Goal: Task Accomplishment & Management: Use online tool/utility

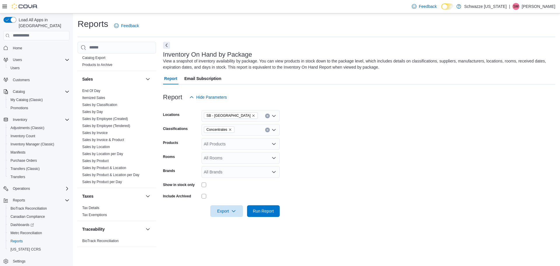
scroll to position [331, 0]
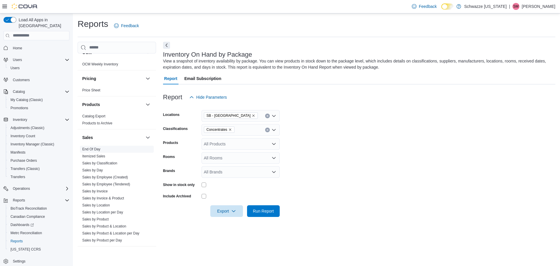
click at [90, 150] on link "End Of Day" at bounding box center [91, 149] width 18 height 4
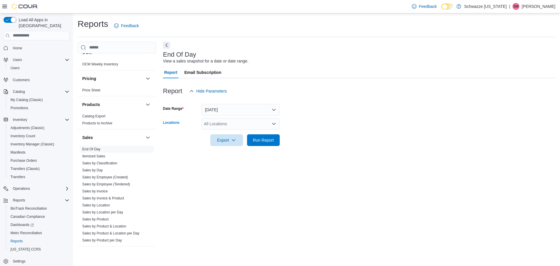
click at [248, 126] on div "All Locations" at bounding box center [241, 124] width 78 height 12
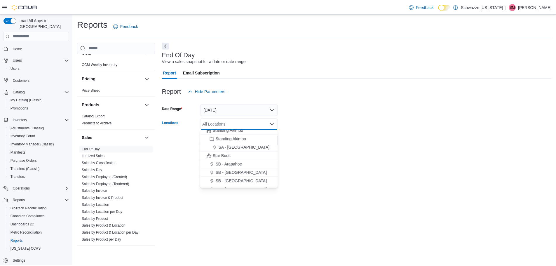
scroll to position [58, 0]
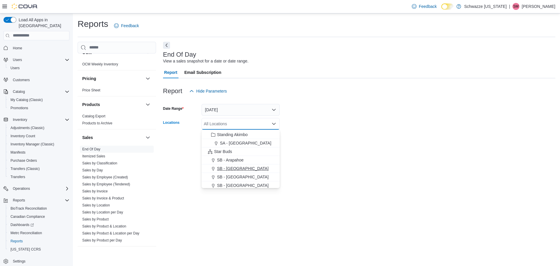
click at [238, 169] on span "SB - [GEOGRAPHIC_DATA]" at bounding box center [243, 168] width 52 height 6
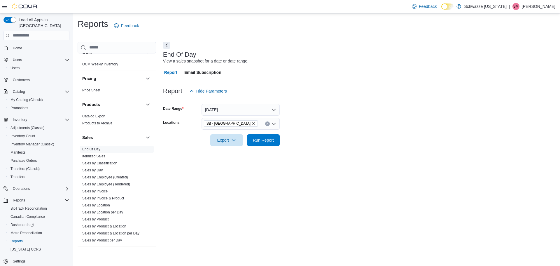
click at [329, 160] on div "End Of Day View a sales snapshot for a date or date range. Report Email Subscri…" at bounding box center [359, 147] width 392 height 211
click at [268, 140] on span "Run Report" at bounding box center [263, 140] width 21 height 6
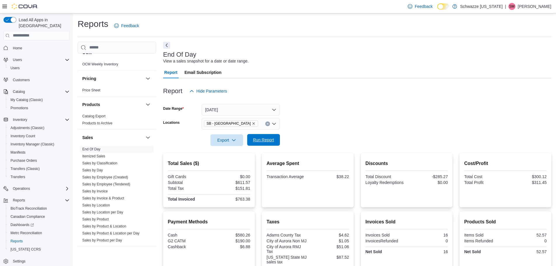
click at [272, 141] on span "Run Report" at bounding box center [263, 140] width 21 height 6
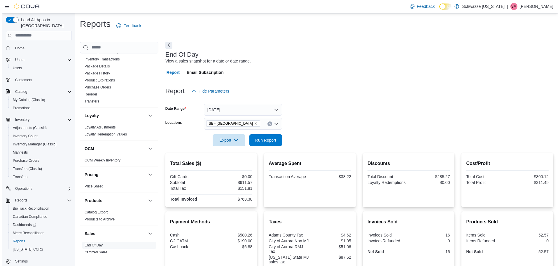
scroll to position [185, 0]
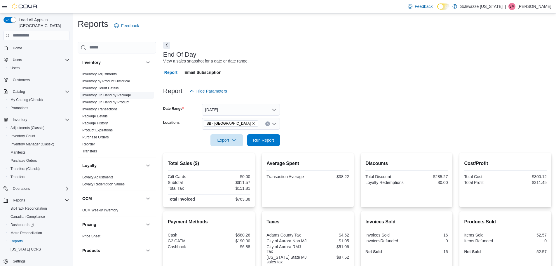
click at [114, 96] on link "Inventory On Hand by Package" at bounding box center [106, 95] width 49 height 4
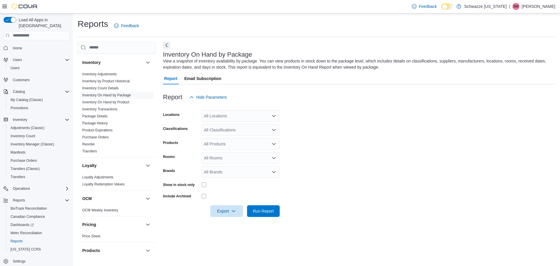
click at [244, 114] on div "All Locations" at bounding box center [241, 116] width 78 height 12
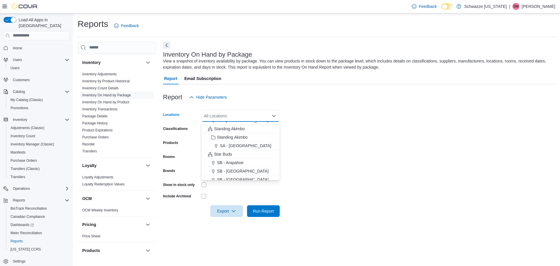
scroll to position [58, 0]
click at [236, 160] on span "SB - [GEOGRAPHIC_DATA]" at bounding box center [243, 161] width 52 height 6
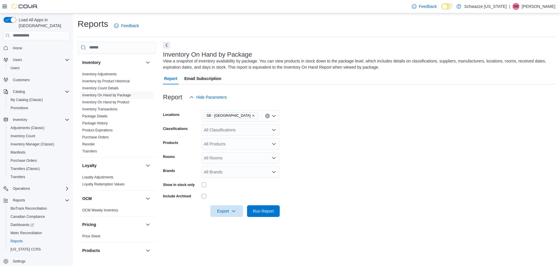
click at [408, 150] on form "Locations SB - Aurora Classifications All Classifications Products All Products…" at bounding box center [359, 160] width 392 height 114
click at [230, 214] on span "Export" at bounding box center [227, 211] width 26 height 12
click at [227, 225] on button "Export to Excel" at bounding box center [227, 223] width 33 height 12
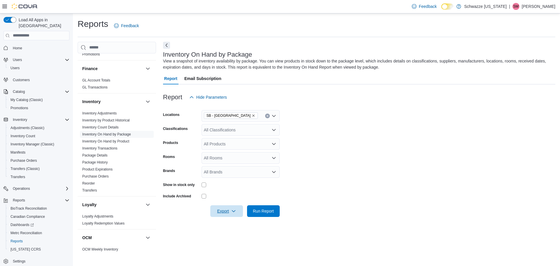
scroll to position [263, 0]
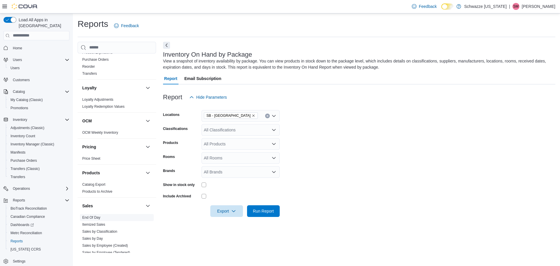
click at [94, 218] on link "End Of Day" at bounding box center [91, 217] width 18 height 4
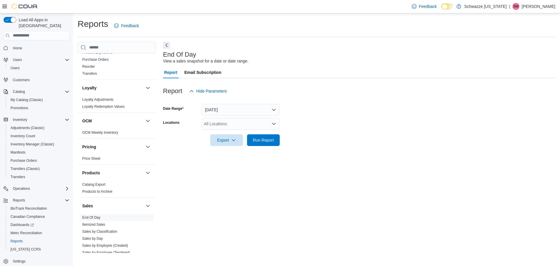
click at [242, 126] on div "All Locations" at bounding box center [241, 124] width 78 height 12
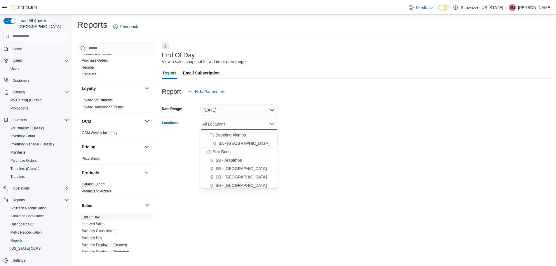
scroll to position [58, 0]
click at [228, 167] on span "SB - [GEOGRAPHIC_DATA]" at bounding box center [243, 168] width 52 height 6
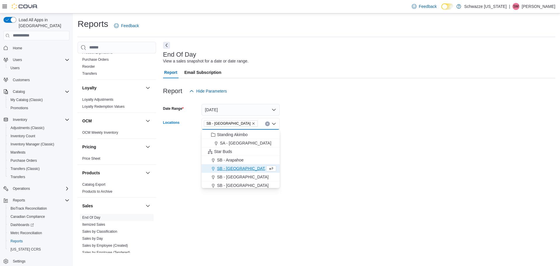
click at [383, 166] on div "End Of Day View a sales snapshot for a date or date range. Report Email Subscri…" at bounding box center [359, 147] width 392 height 211
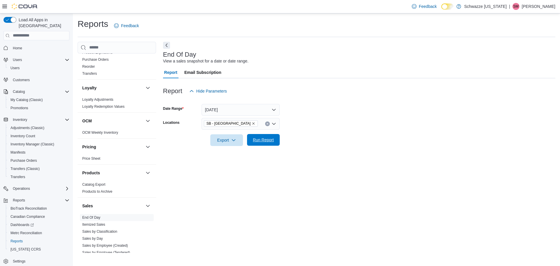
click at [255, 139] on span "Run Report" at bounding box center [263, 140] width 21 height 6
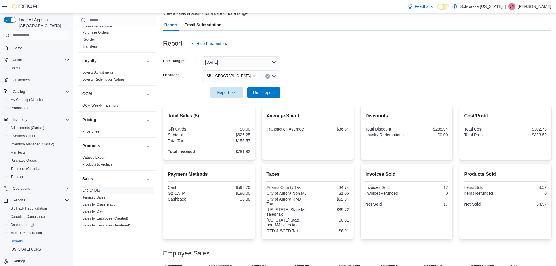
scroll to position [81, 0]
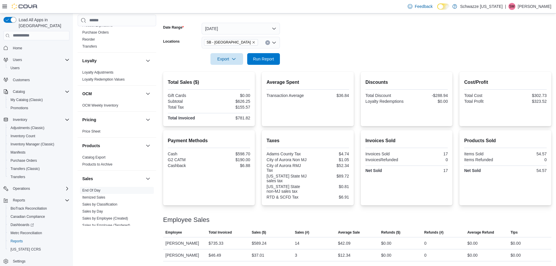
click at [368, 63] on form "Date Range [DATE] Locations SB - Aurora Export Run Report" at bounding box center [357, 40] width 388 height 49
